Goal: Find specific page/section: Locate a particular part of the current website

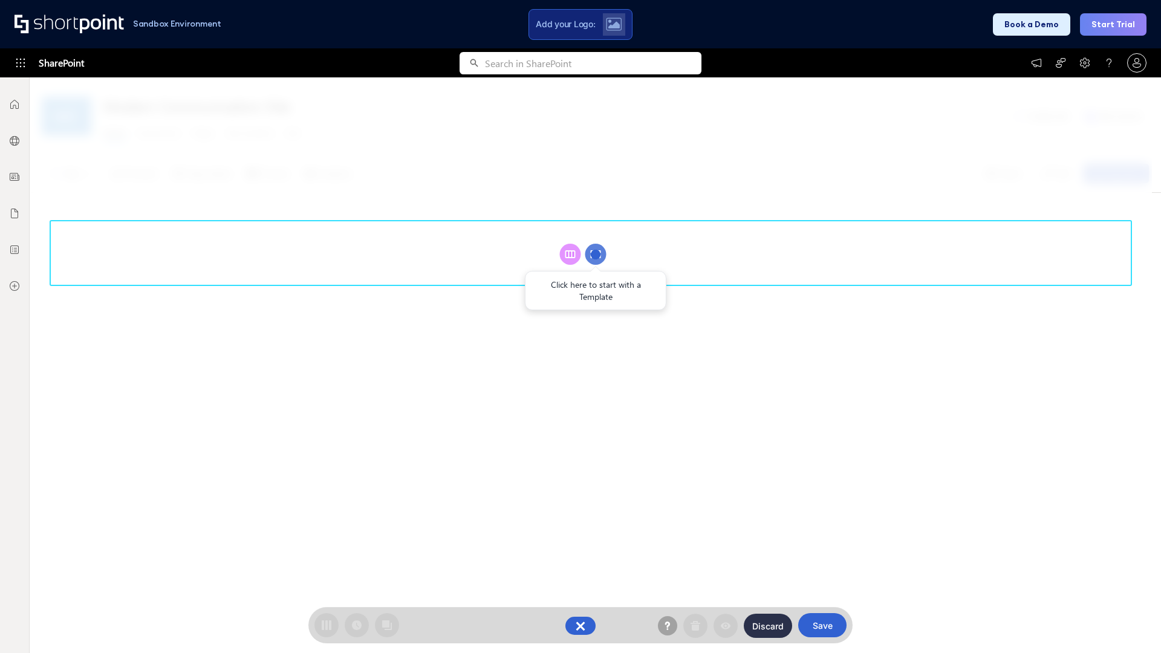
click at [595, 254] on circle at bounding box center [595, 254] width 21 height 21
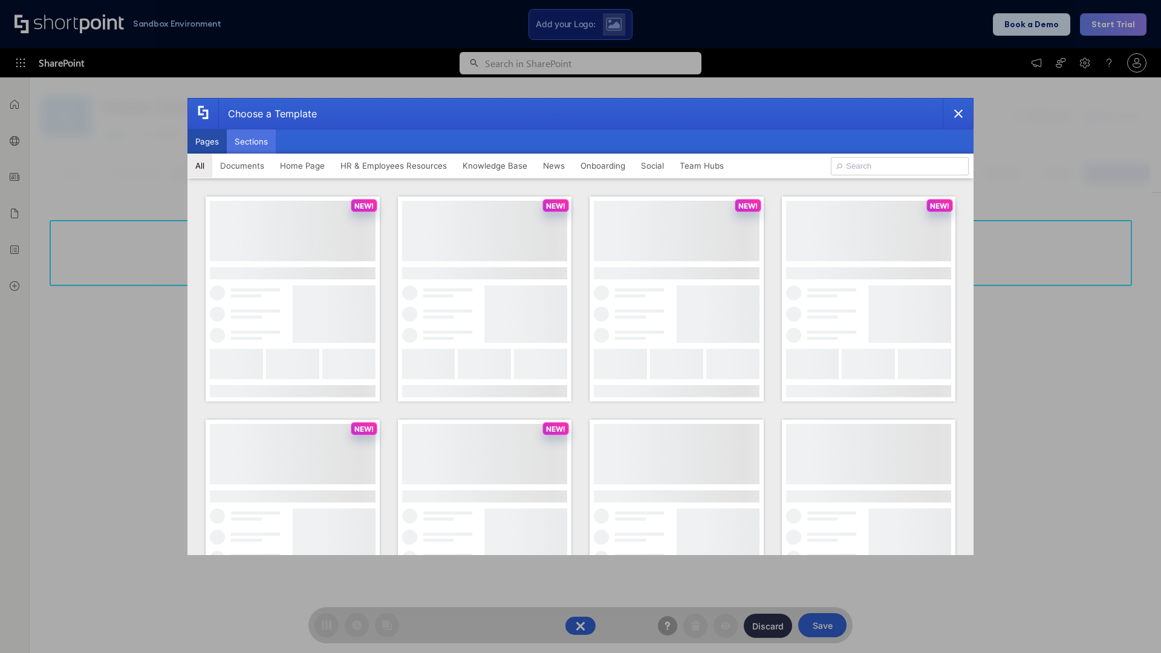
click at [251, 141] on button "Sections" at bounding box center [251, 141] width 49 height 24
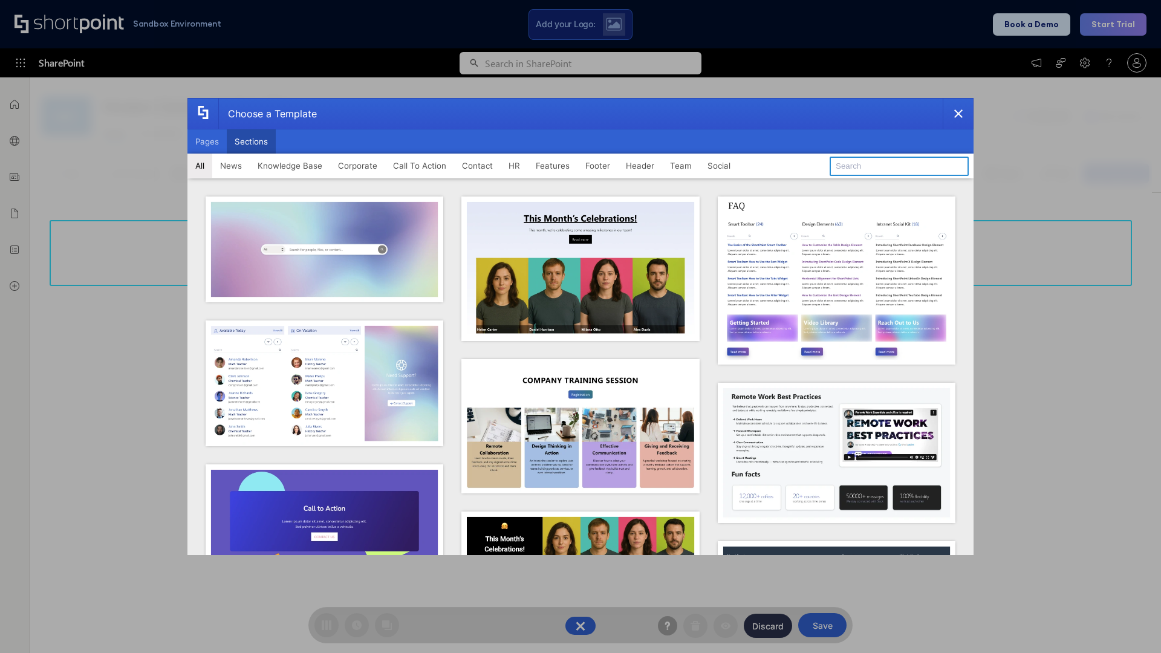
type input "HR Hub"
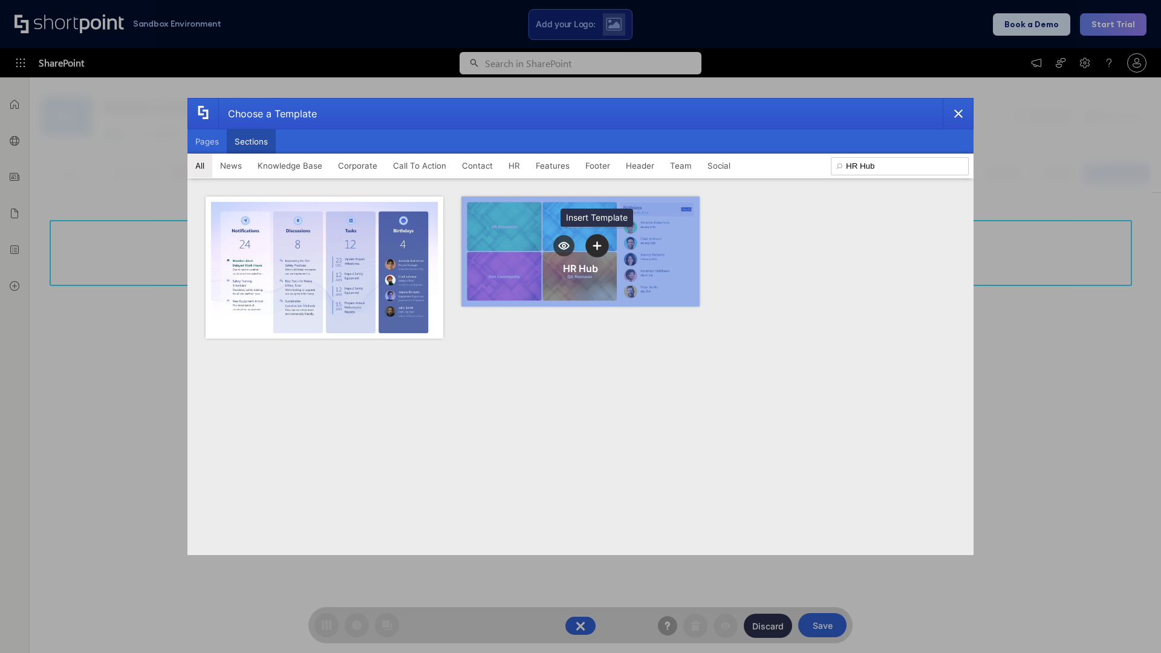
click at [597, 245] on icon "template selector" at bounding box center [596, 245] width 8 height 8
